Goal: Navigation & Orientation: Find specific page/section

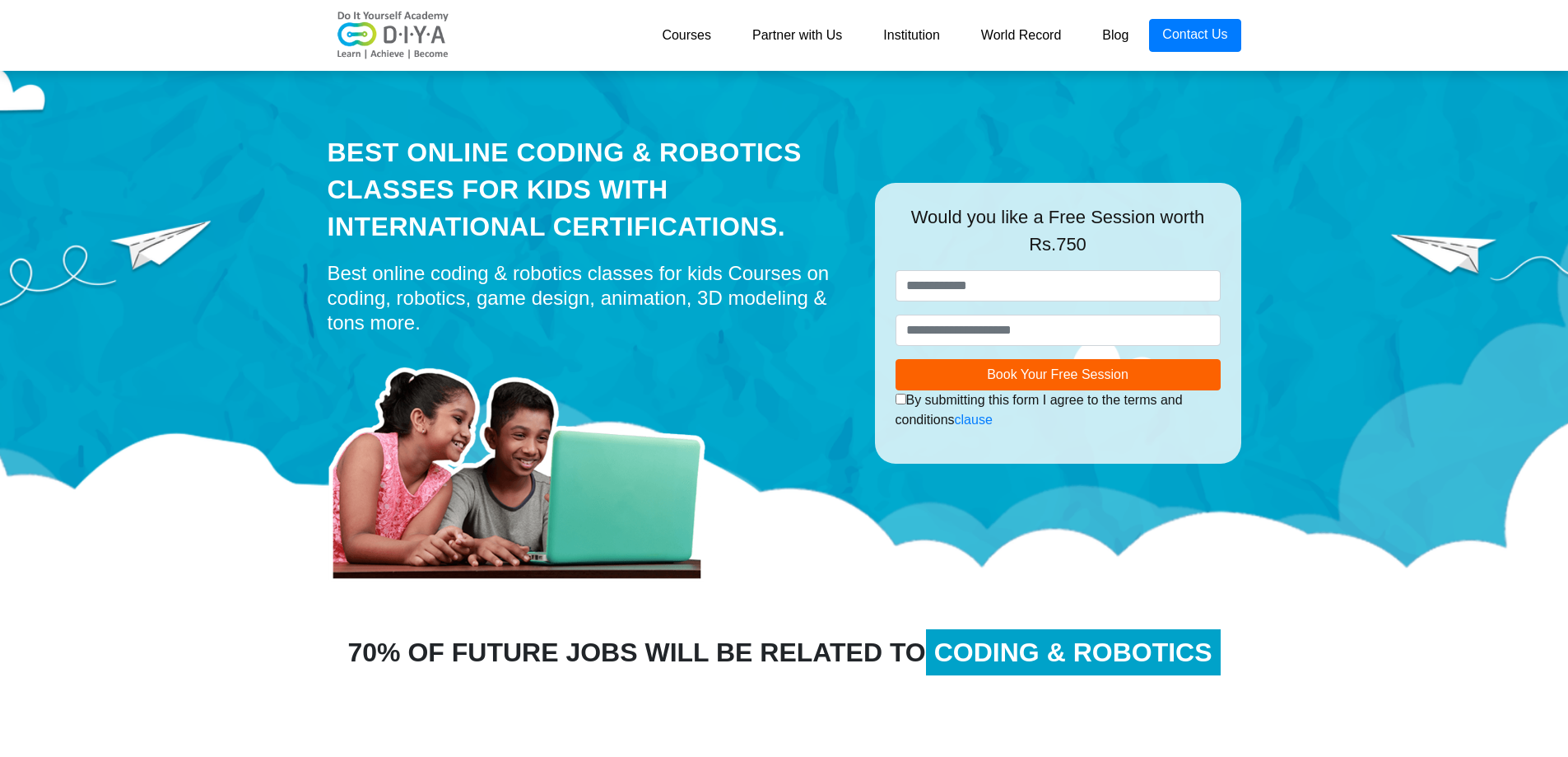
click at [688, 23] on link "Courses" at bounding box center [686, 35] width 90 height 33
click at [796, 32] on link "Partner with Us" at bounding box center [797, 35] width 131 height 33
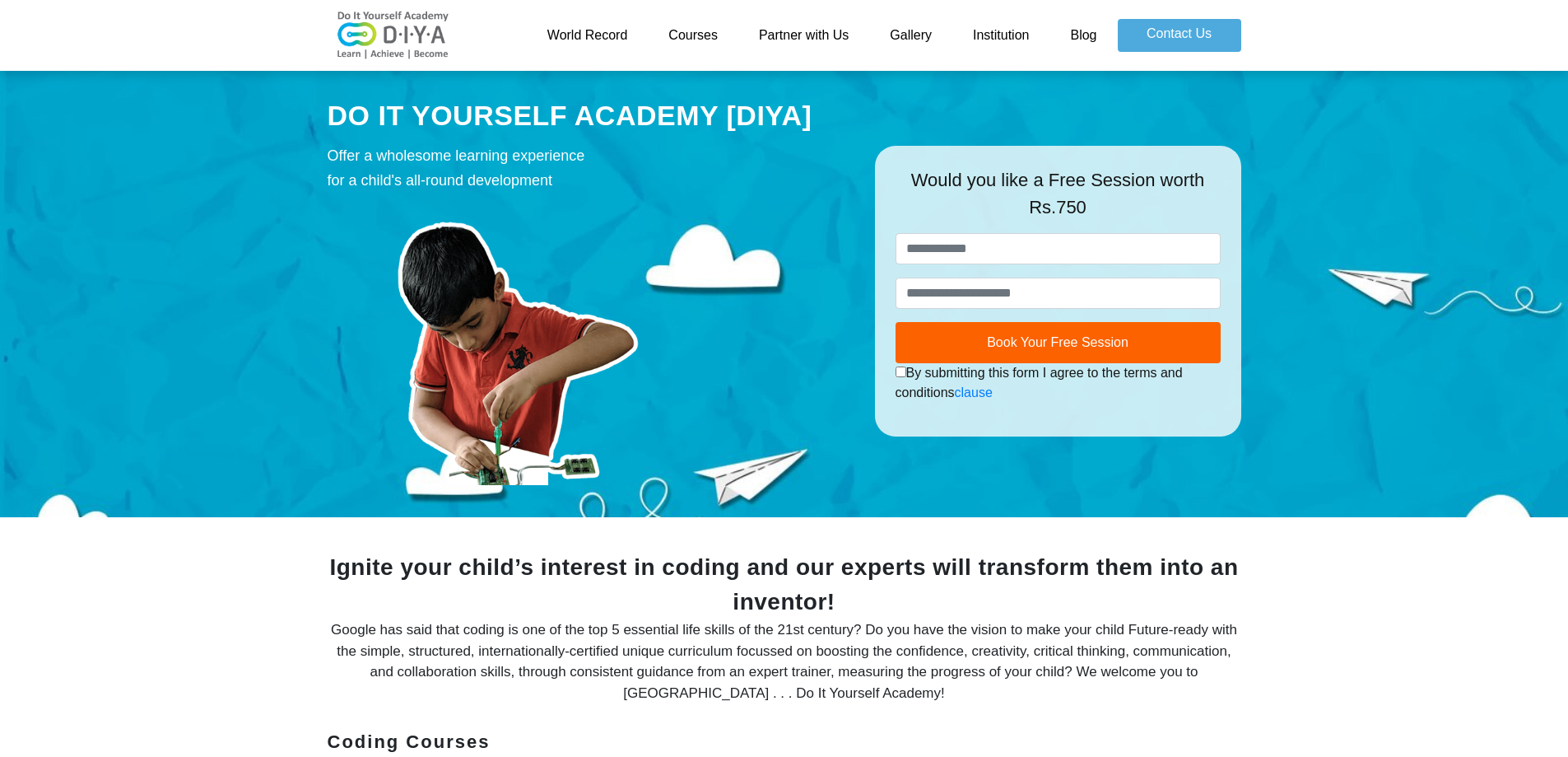
click at [576, 35] on link "World Record" at bounding box center [588, 35] width 121 height 33
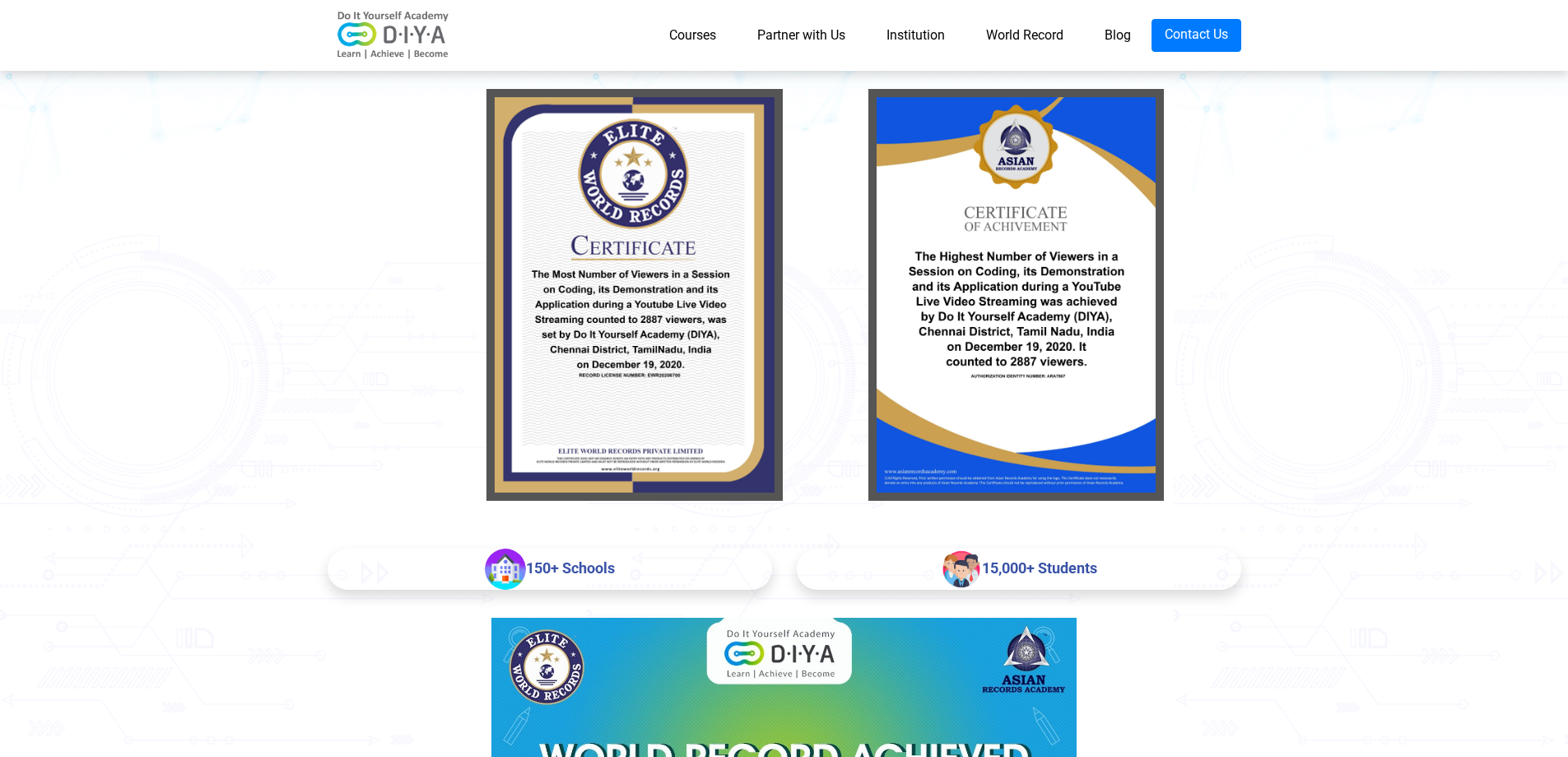
scroll to position [247, 0]
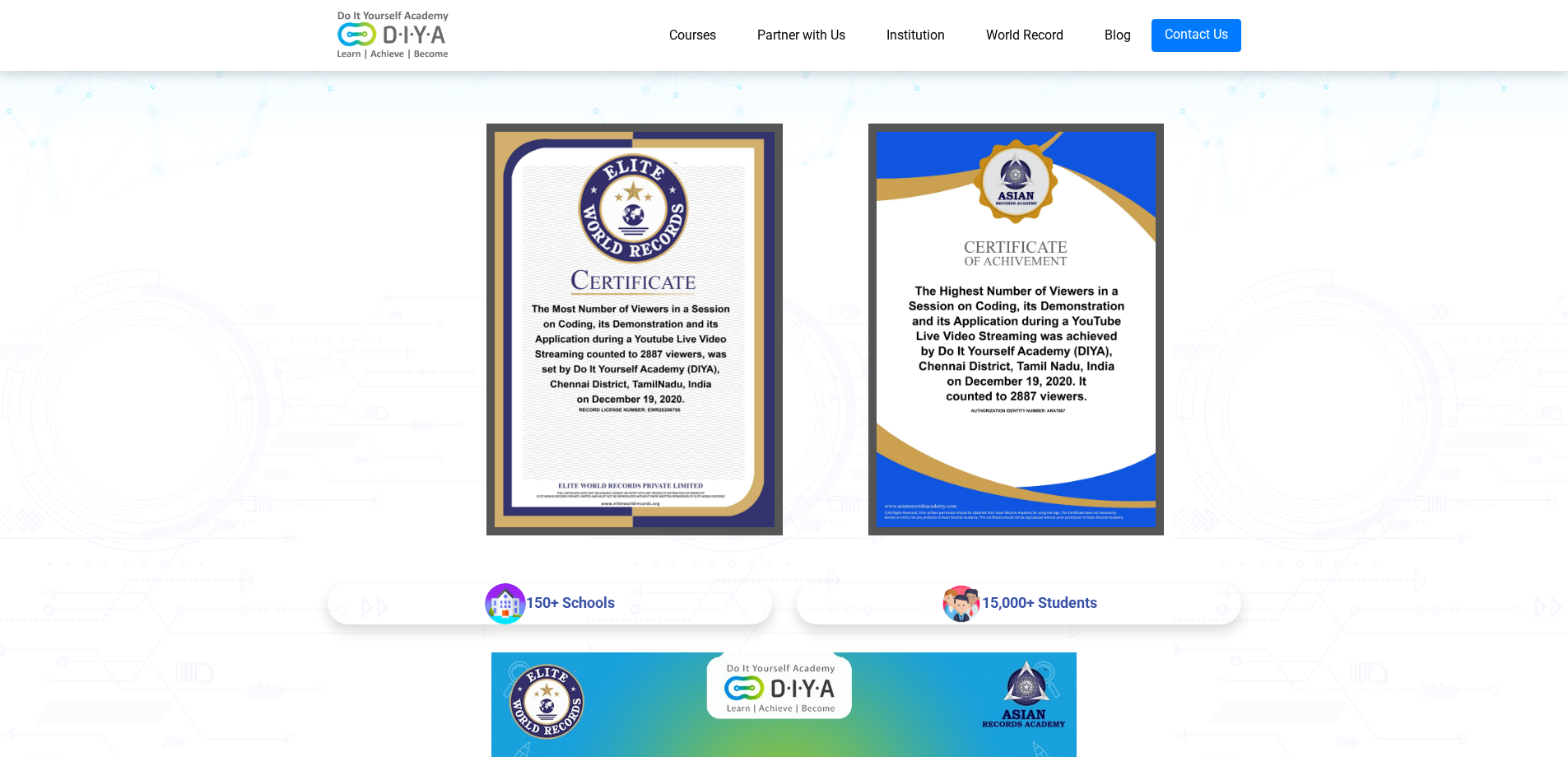
click at [502, 612] on img at bounding box center [505, 603] width 41 height 41
click at [633, 604] on div "150+ Schools" at bounding box center [549, 603] width 445 height 41
